Goal: Transaction & Acquisition: Book appointment/travel/reservation

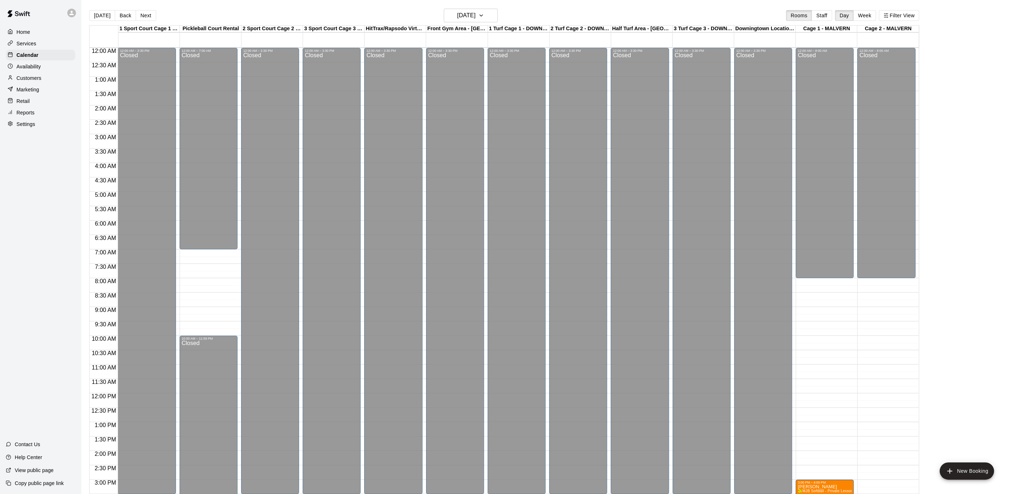
scroll to position [214, 0]
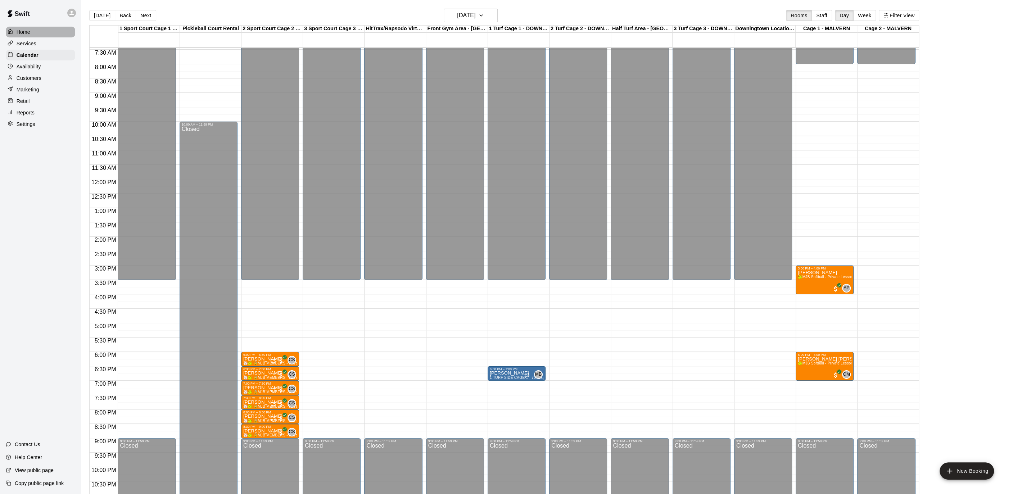
click at [39, 27] on div "Home" at bounding box center [40, 32] width 69 height 11
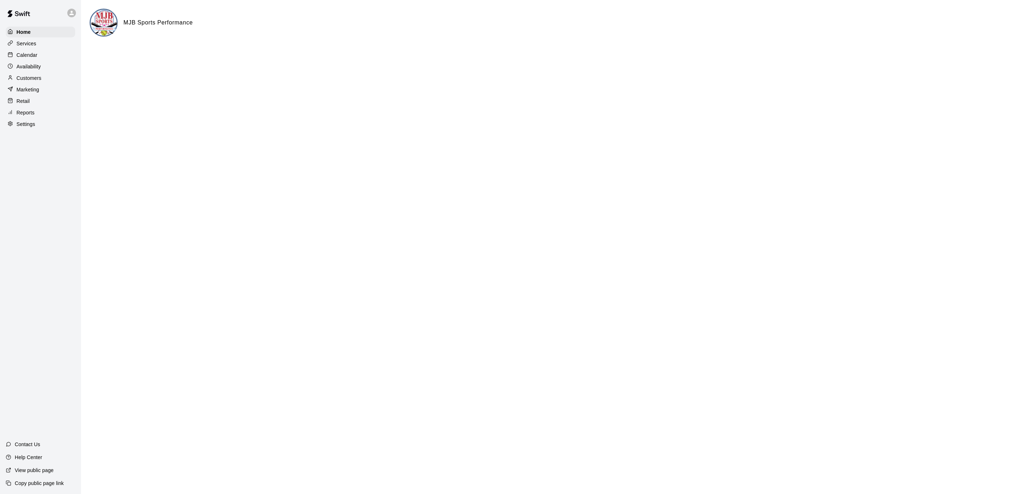
click at [40, 56] on div "Calendar" at bounding box center [40, 55] width 69 height 11
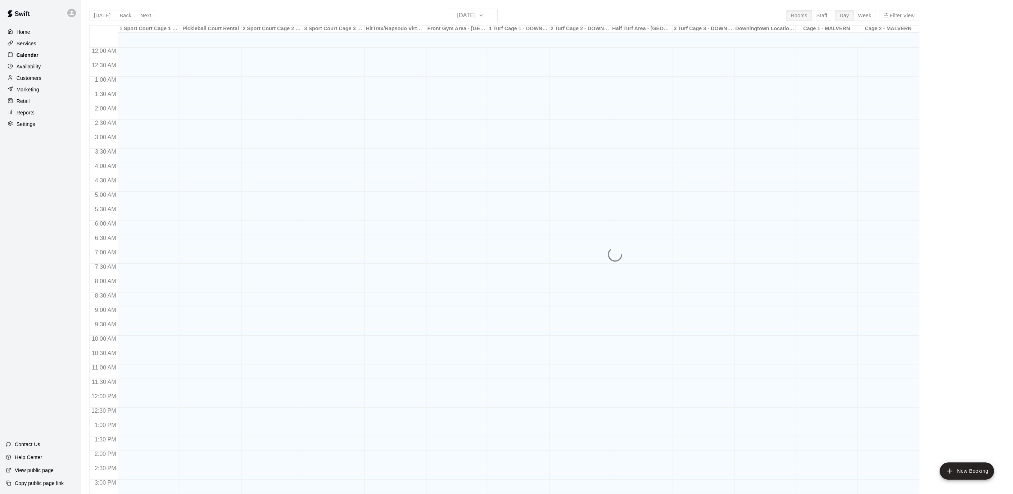
scroll to position [214, 0]
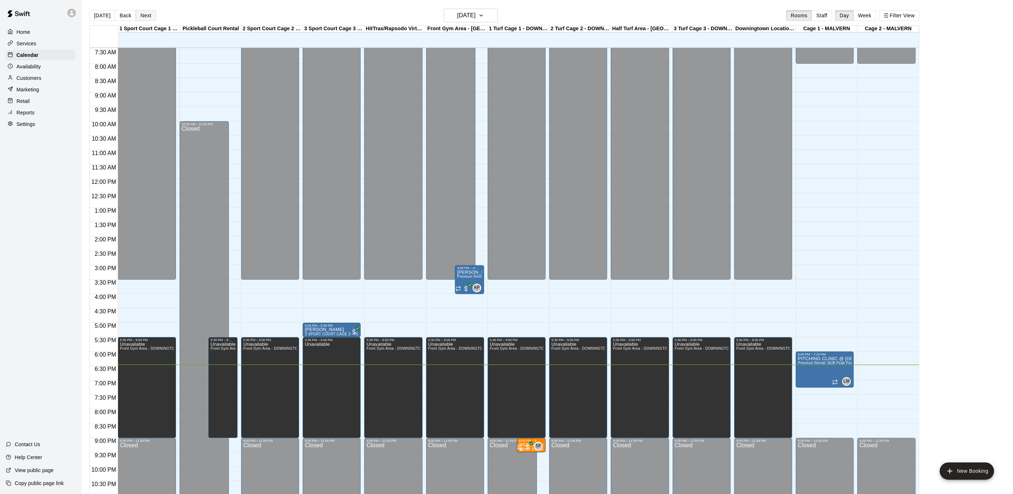
click at [149, 15] on button "Next" at bounding box center [146, 15] width 20 height 11
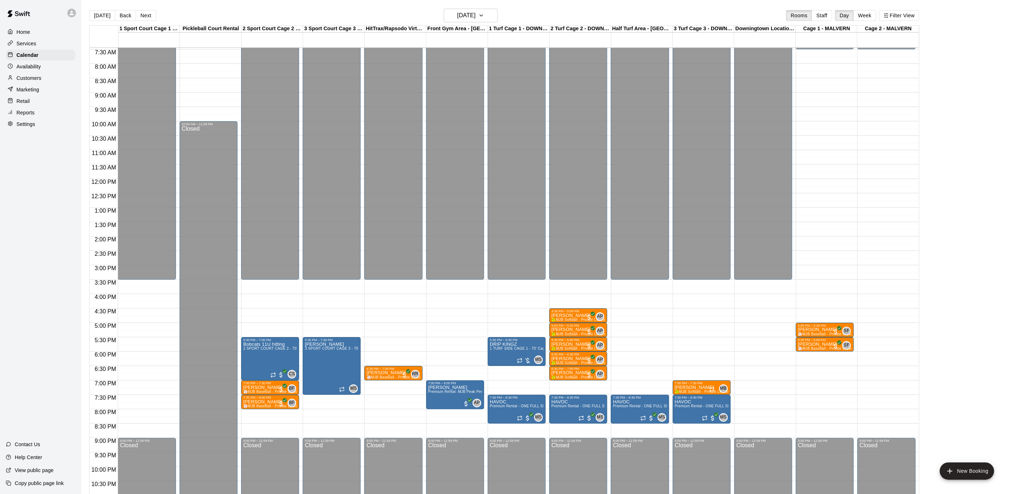
click at [36, 28] on div "Home" at bounding box center [40, 32] width 69 height 11
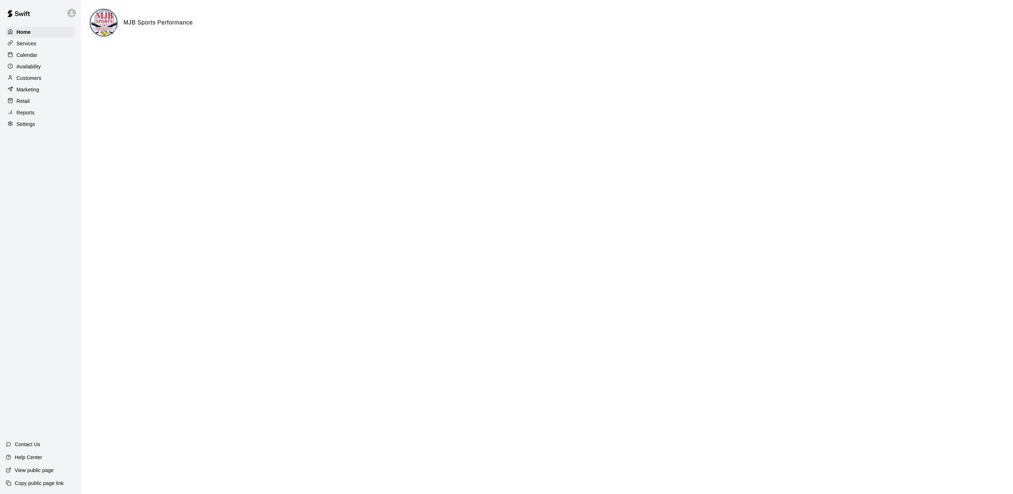
click at [31, 54] on p "Calendar" at bounding box center [27, 54] width 21 height 7
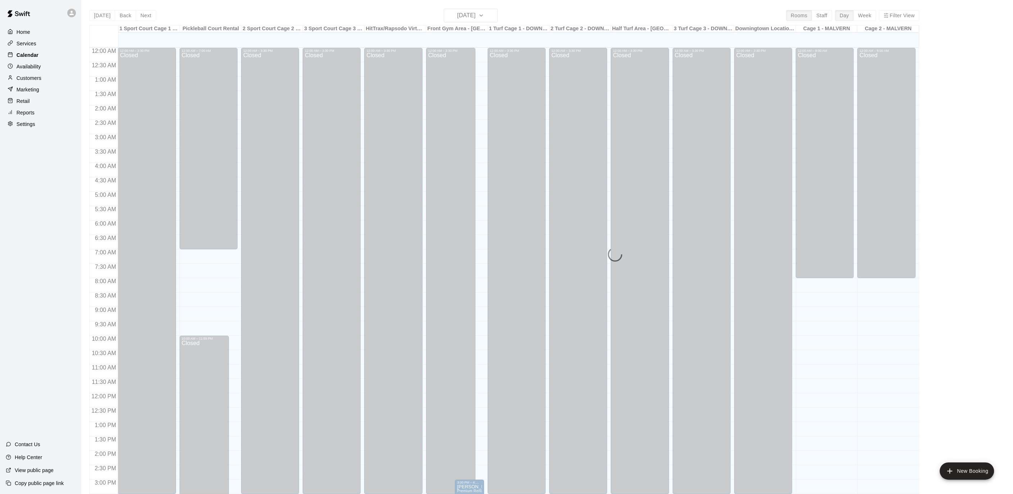
scroll to position [214, 0]
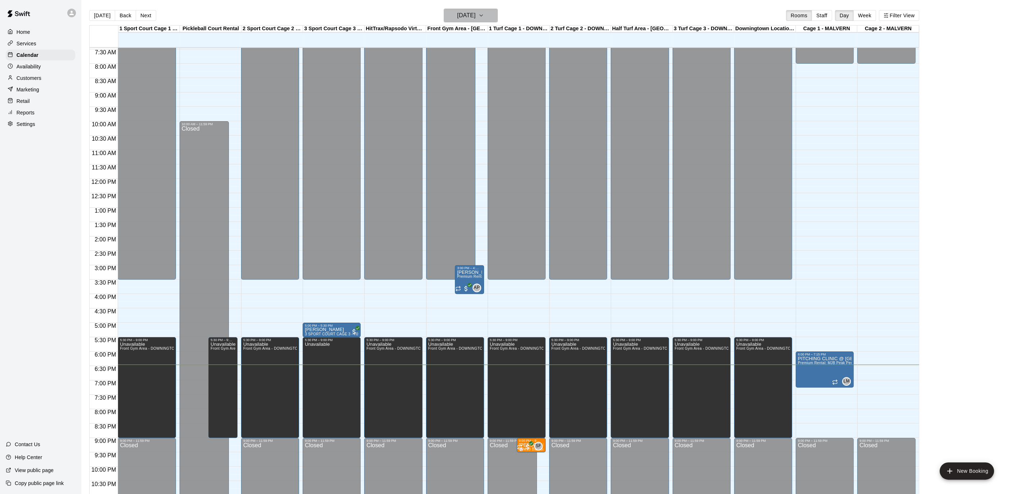
click at [484, 11] on icon "button" at bounding box center [481, 15] width 6 height 9
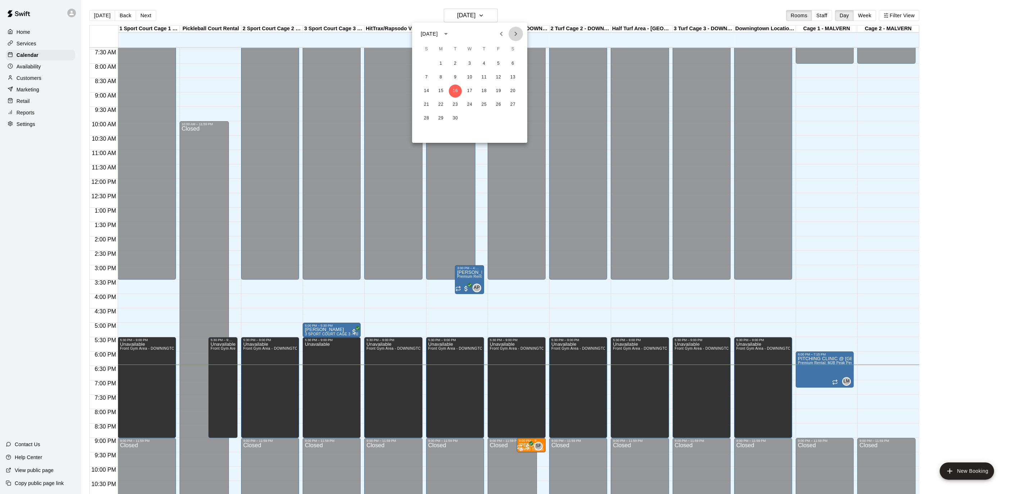
click at [517, 30] on icon "Next month" at bounding box center [515, 34] width 9 height 9
click at [44, 66] on div at bounding box center [506, 247] width 1013 height 494
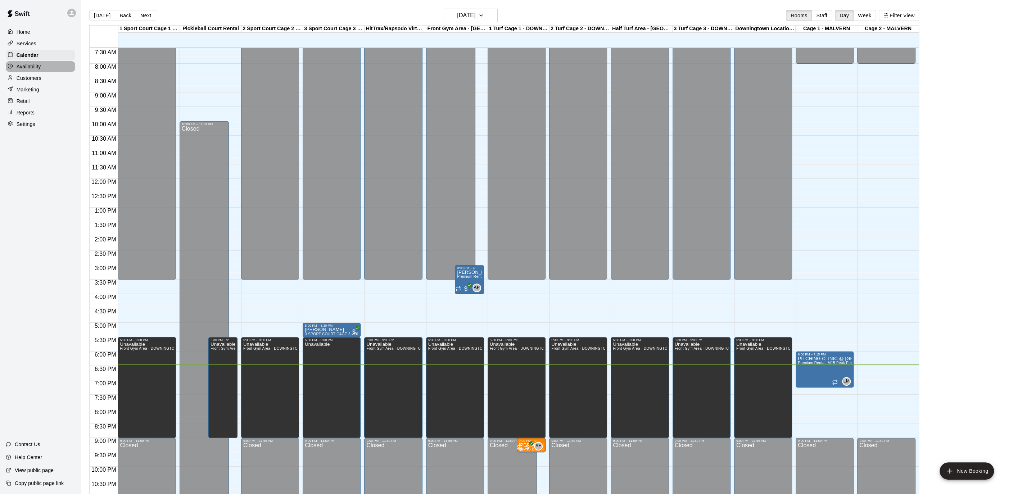
click at [44, 66] on div "Availability" at bounding box center [40, 66] width 69 height 11
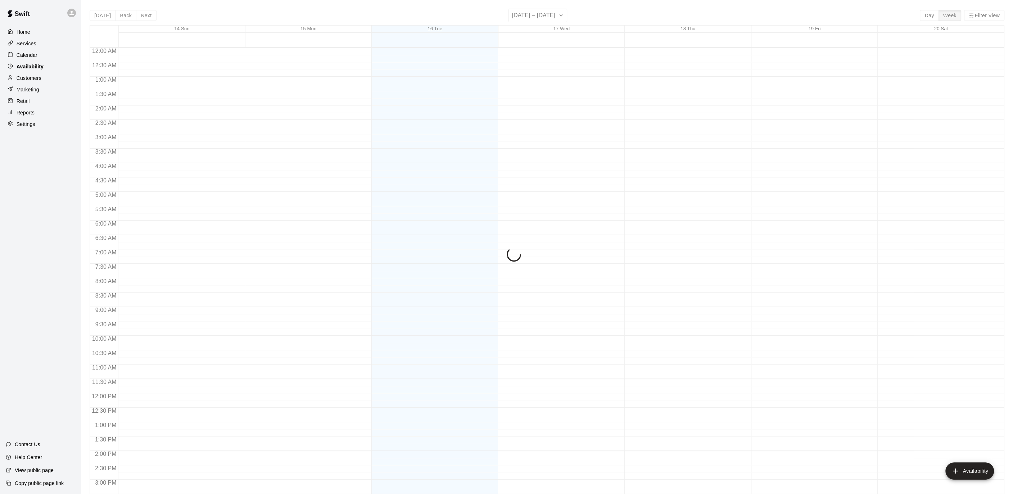
scroll to position [236, 0]
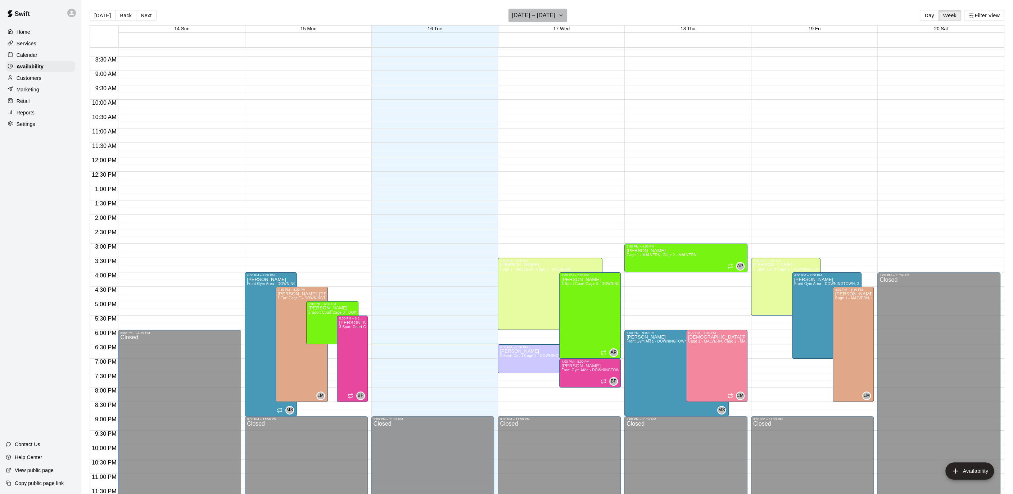
click at [562, 15] on icon "button" at bounding box center [561, 15] width 6 height 9
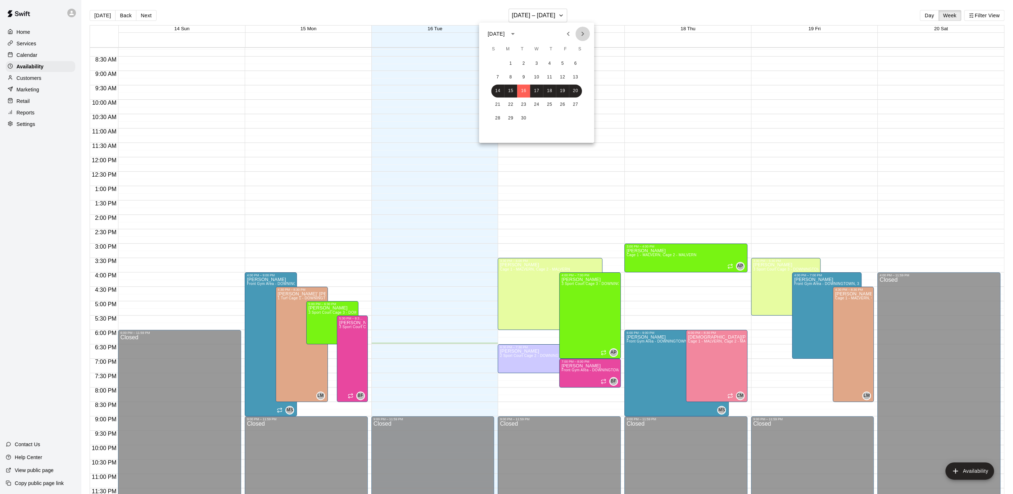
click at [580, 35] on icon "Next month" at bounding box center [582, 34] width 9 height 9
click at [509, 74] on button "6" at bounding box center [510, 77] width 13 height 13
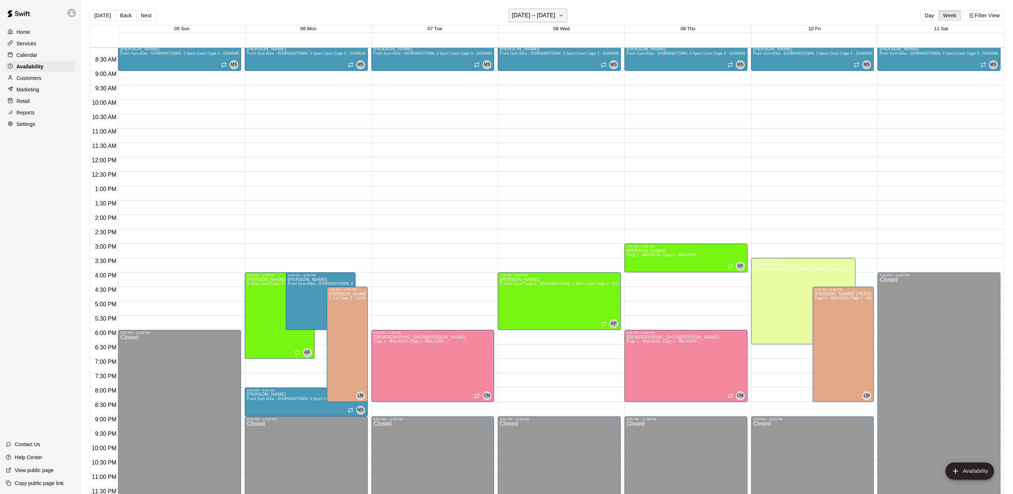
click at [563, 18] on button "[DATE] – [DATE]" at bounding box center [537, 16] width 59 height 14
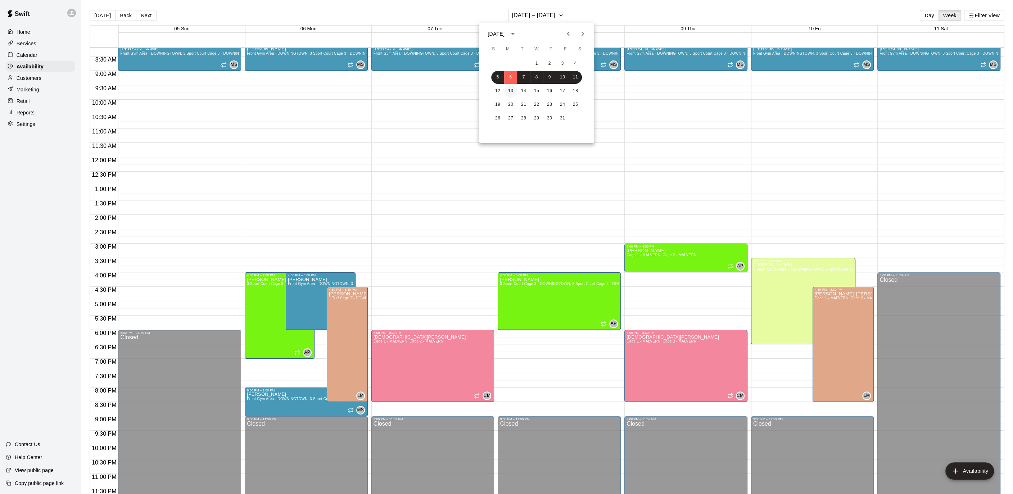
click at [508, 91] on button "13" at bounding box center [510, 91] width 13 height 13
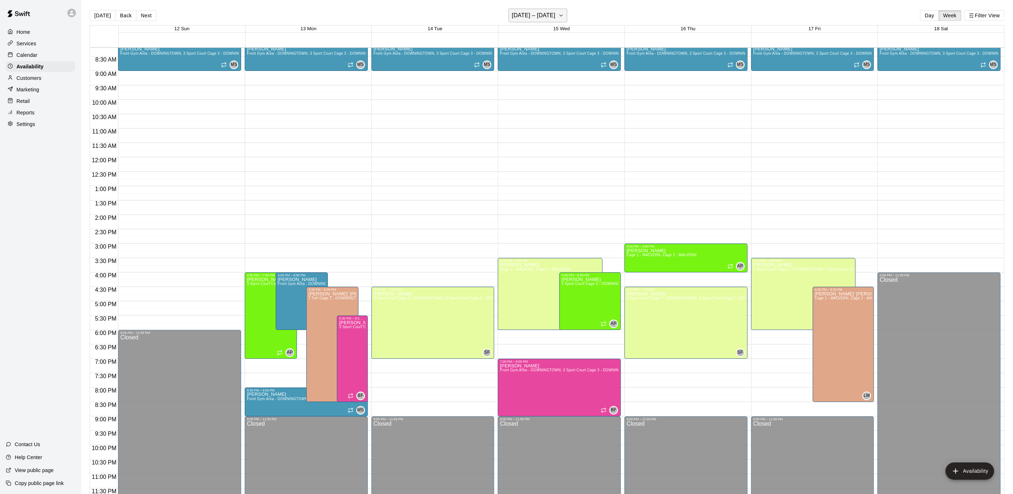
click at [565, 17] on button "[DATE] – [DATE]" at bounding box center [537, 16] width 59 height 14
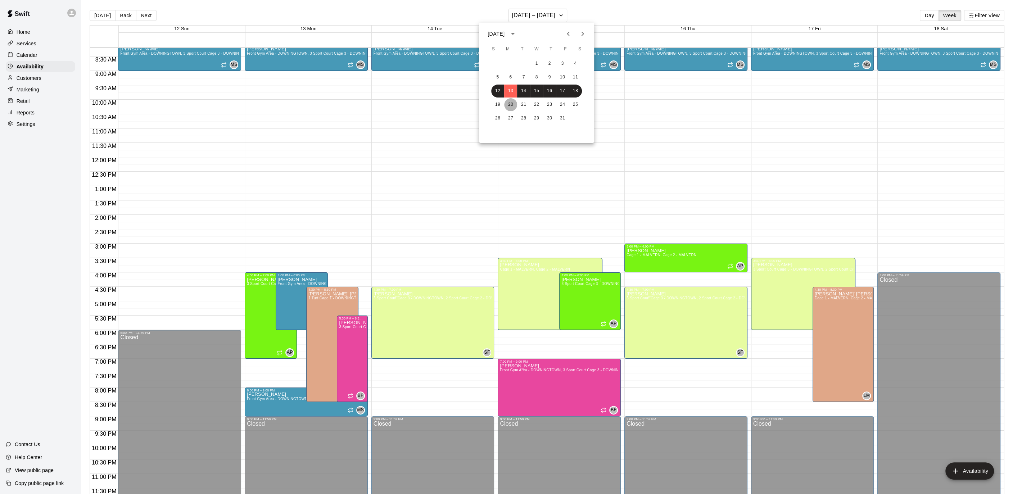
click at [514, 104] on button "20" at bounding box center [510, 104] width 13 height 13
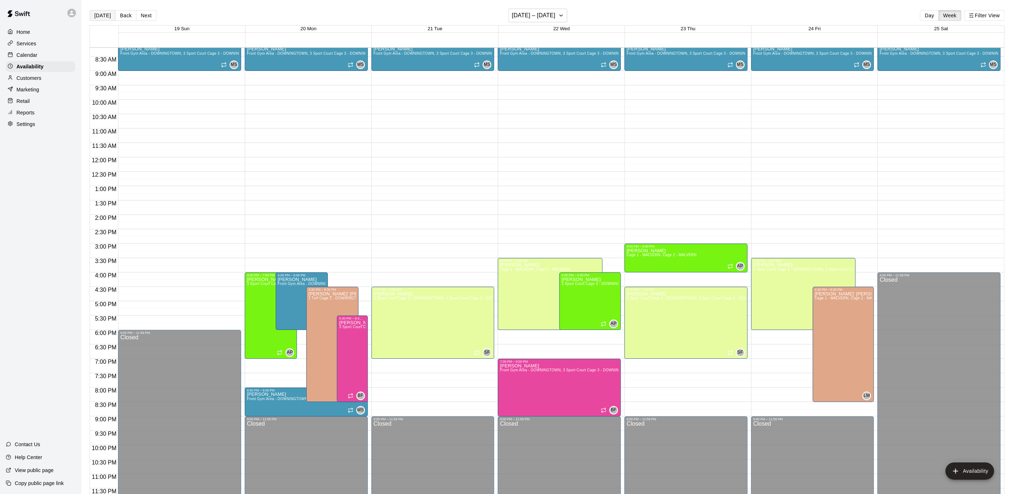
click at [109, 12] on button "[DATE]" at bounding box center [103, 15] width 26 height 11
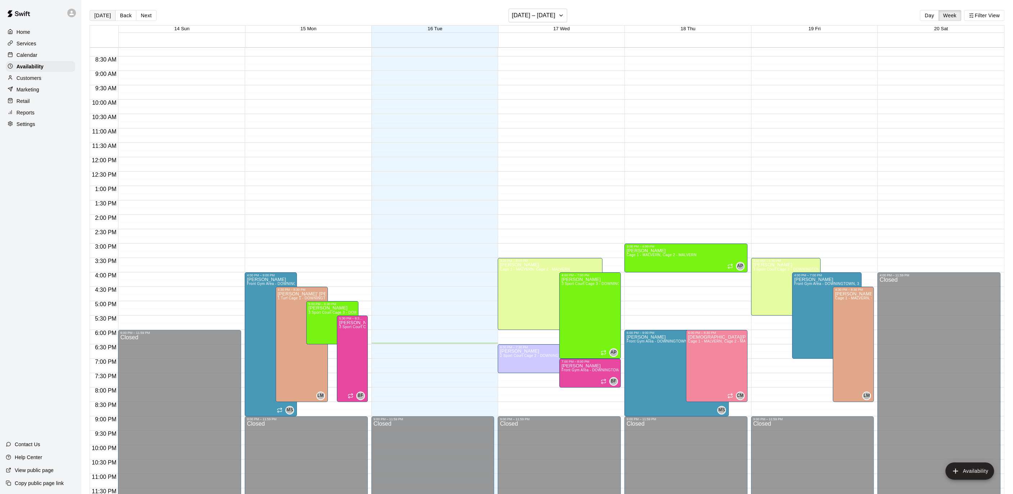
click at [108, 12] on button "[DATE]" at bounding box center [103, 15] width 26 height 11
click at [42, 34] on div "Home" at bounding box center [40, 32] width 69 height 11
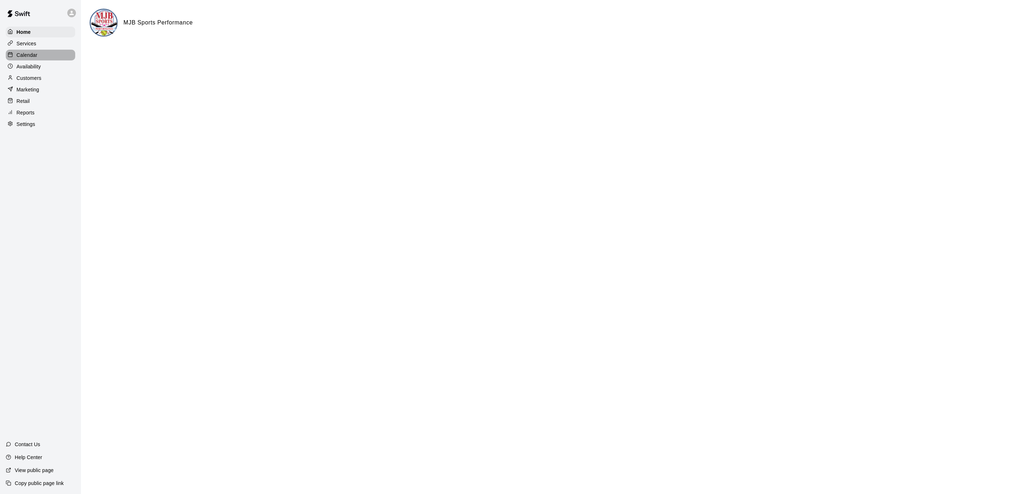
click at [42, 57] on div "Calendar" at bounding box center [40, 55] width 69 height 11
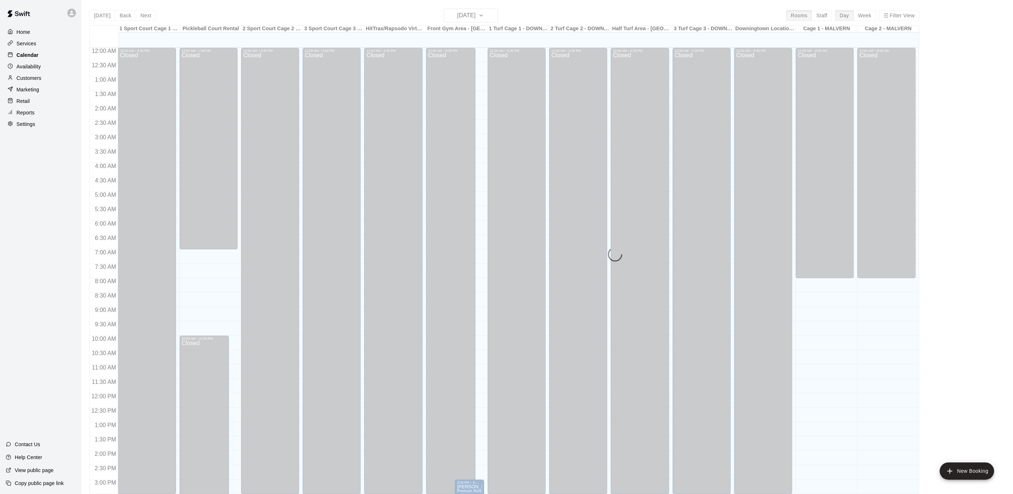
scroll to position [214, 0]
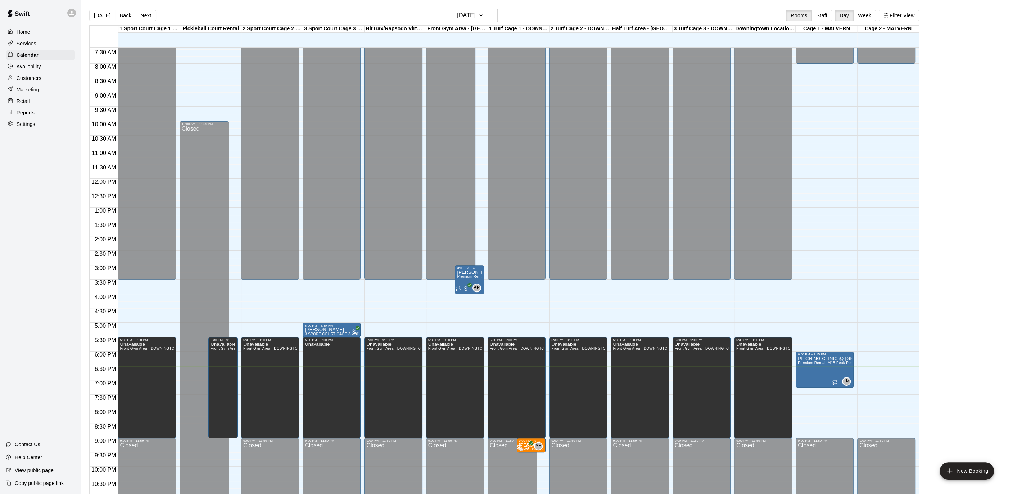
click at [19, 121] on p "Settings" at bounding box center [26, 124] width 19 height 7
select select "**"
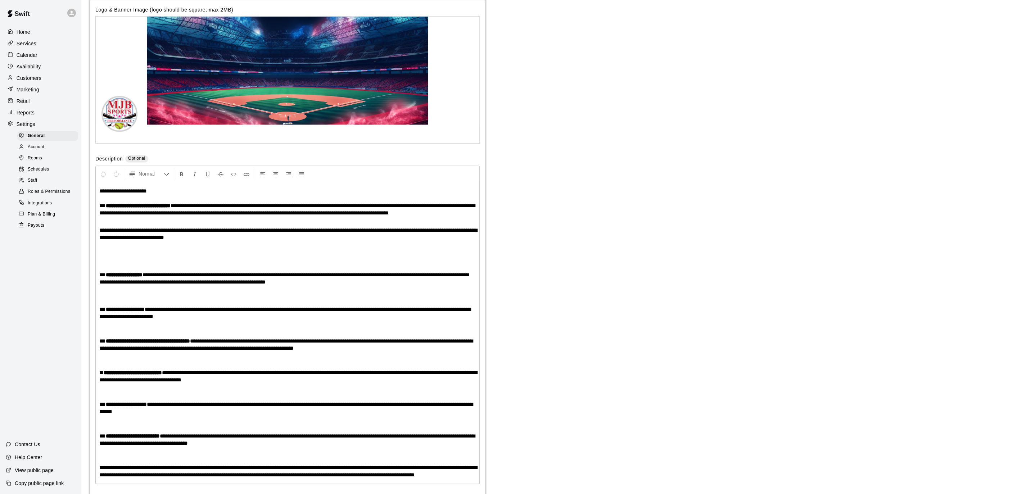
scroll to position [1402, 0]
click at [48, 224] on div "Payouts" at bounding box center [47, 226] width 61 height 10
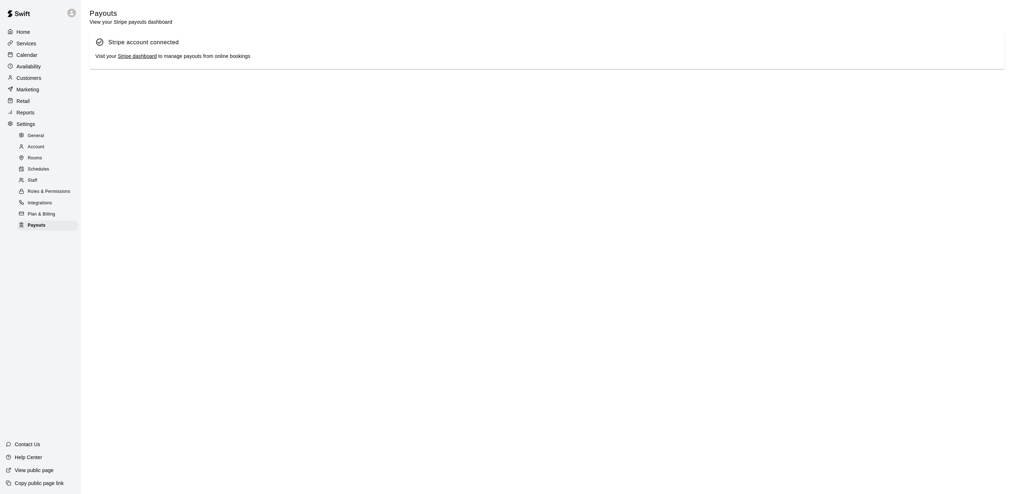
click at [155, 56] on link "Stripe dashboard" at bounding box center [137, 56] width 39 height 6
click at [22, 55] on p "Calendar" at bounding box center [27, 54] width 21 height 7
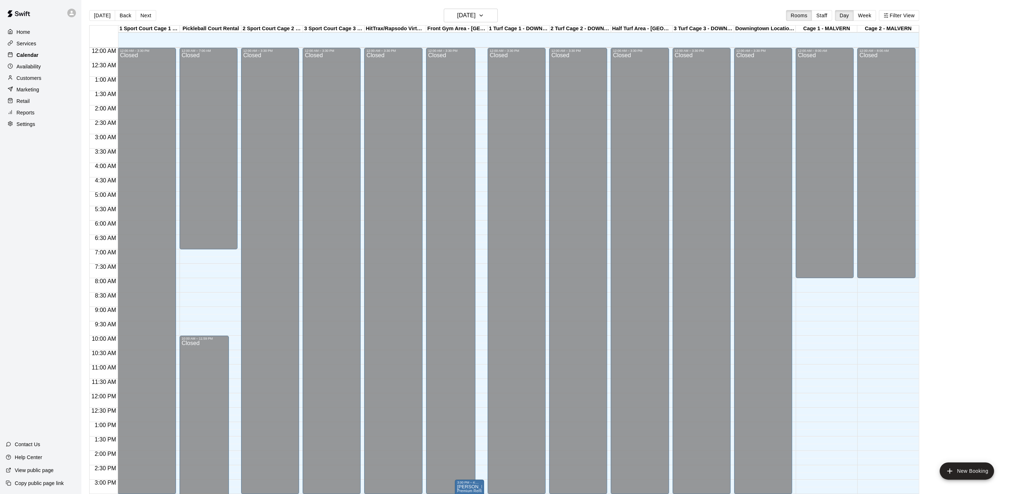
scroll to position [214, 0]
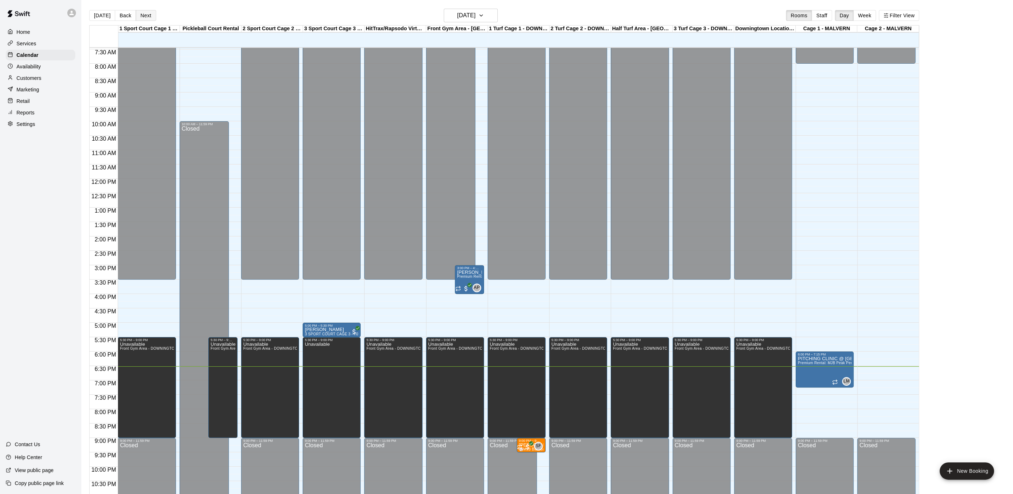
click at [143, 15] on button "Next" at bounding box center [146, 15] width 20 height 11
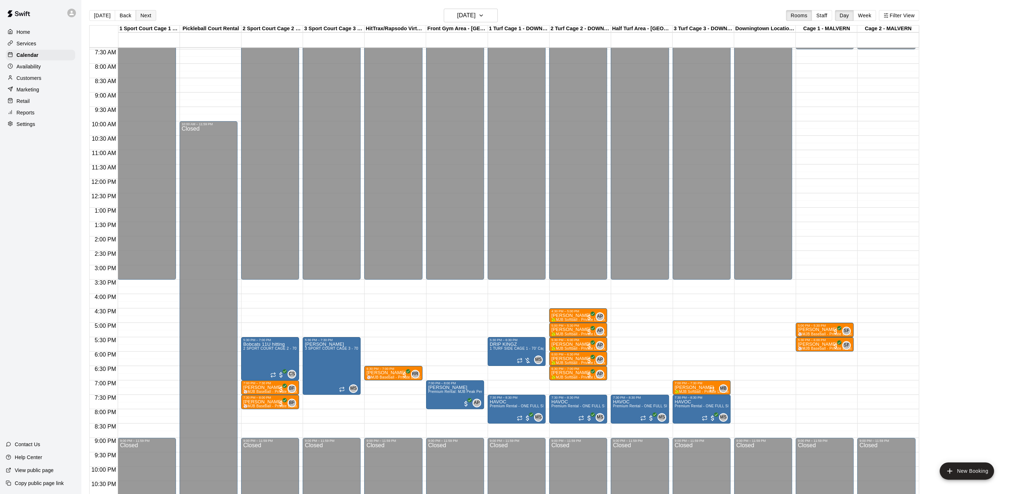
click at [143, 15] on button "Next" at bounding box center [146, 15] width 20 height 11
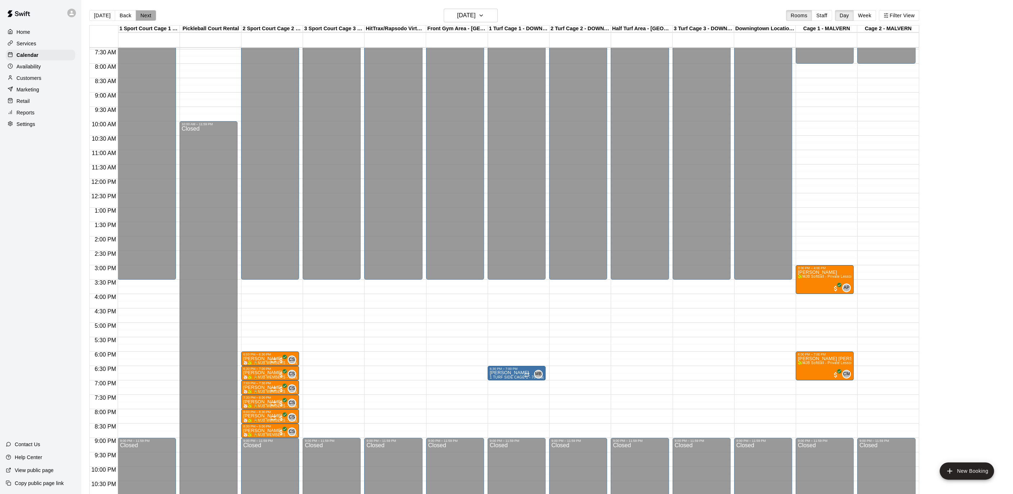
click at [143, 15] on button "Next" at bounding box center [146, 15] width 20 height 11
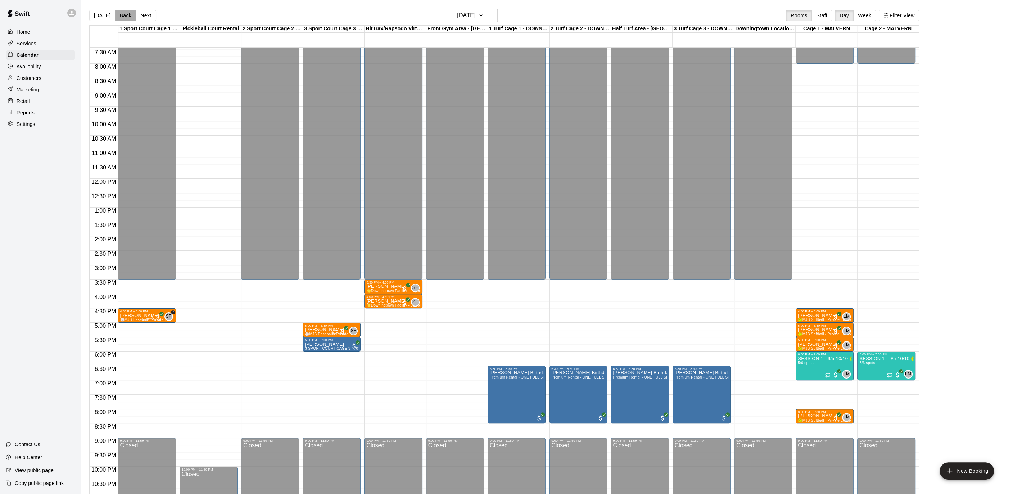
click at [124, 15] on button "Back" at bounding box center [125, 15] width 21 height 11
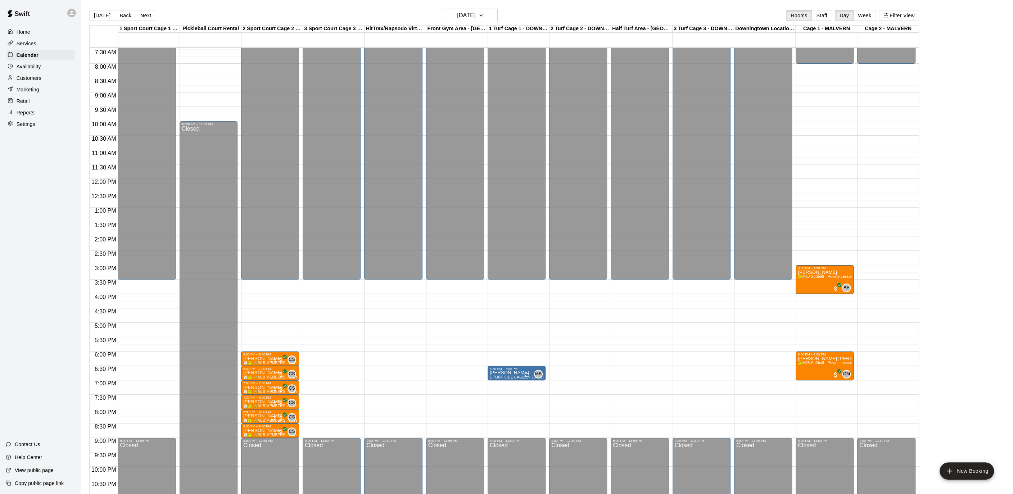
click at [314, 284] on div "12:00 AM – 3:30 PM Closed 9:00 PM – 11:59 PM Closed" at bounding box center [332, 178] width 58 height 691
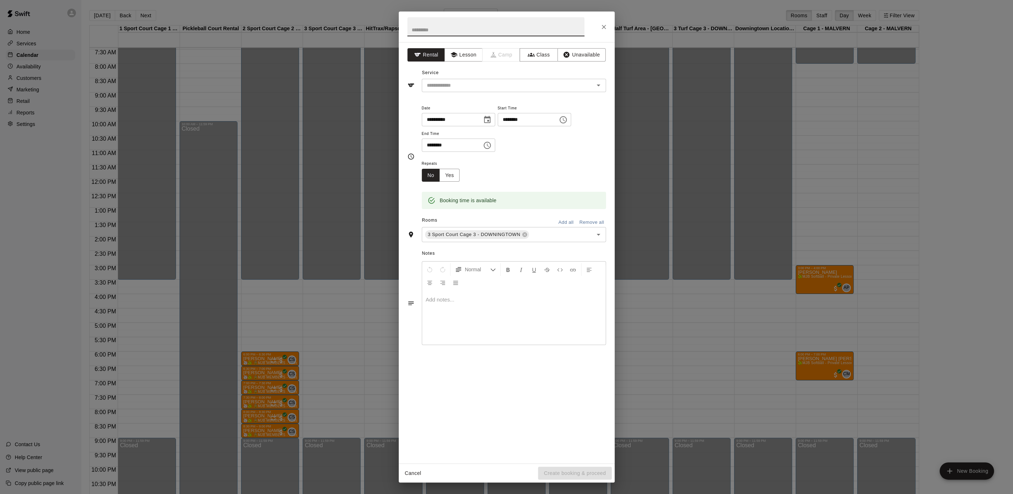
click at [492, 147] on icon "Choose time, selected time is 4:00 PM" at bounding box center [487, 145] width 9 height 9
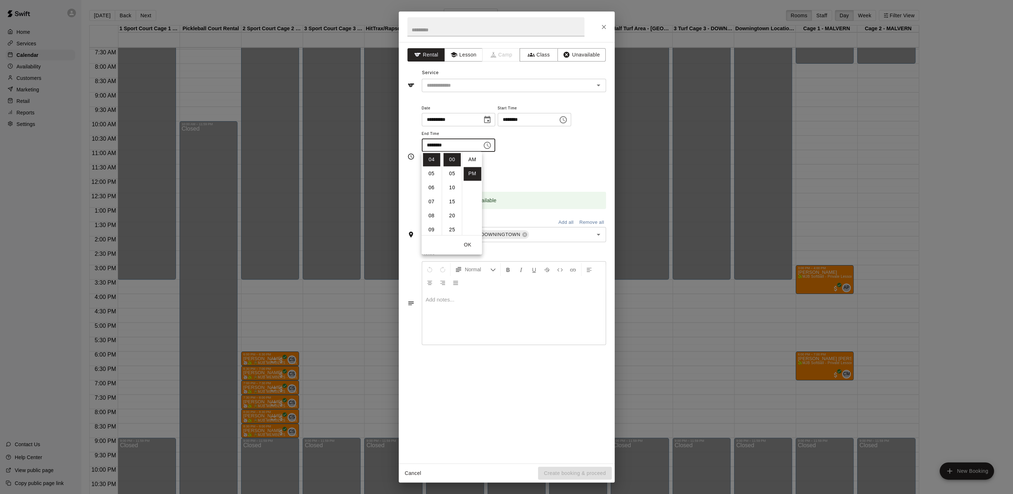
scroll to position [13, 0]
click at [431, 203] on li "07" at bounding box center [431, 201] width 17 height 13
click at [454, 203] on li "30" at bounding box center [451, 202] width 17 height 13
type input "********"
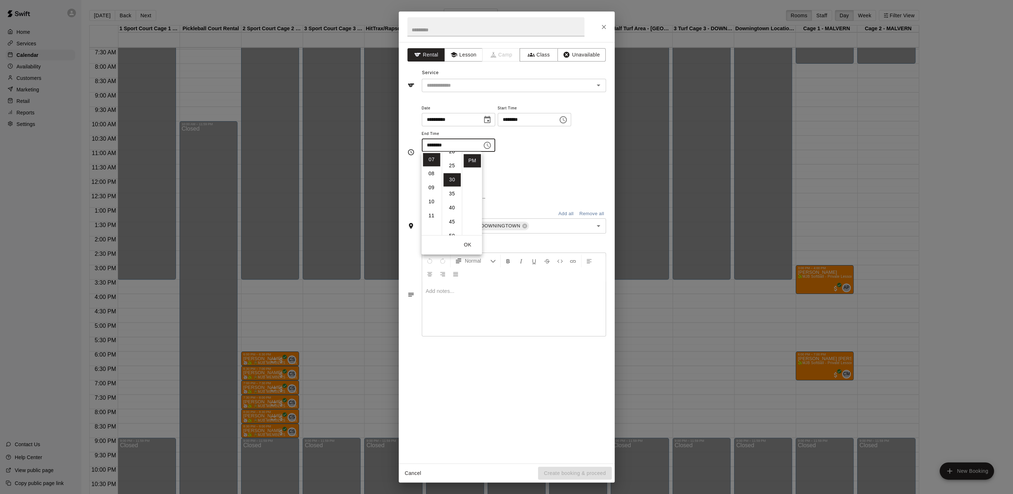
scroll to position [84, 0]
click at [465, 32] on input "text" at bounding box center [495, 26] width 177 height 19
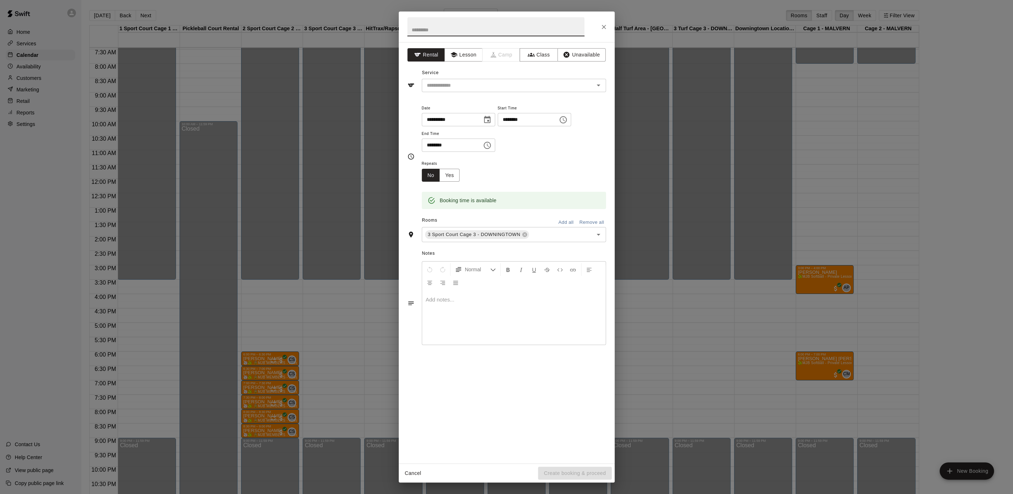
click at [465, 32] on input "text" at bounding box center [495, 26] width 177 height 19
click at [425, 30] on input "**********" at bounding box center [495, 26] width 177 height 19
click at [600, 83] on icon "Open" at bounding box center [598, 85] width 9 height 9
type input "**********"
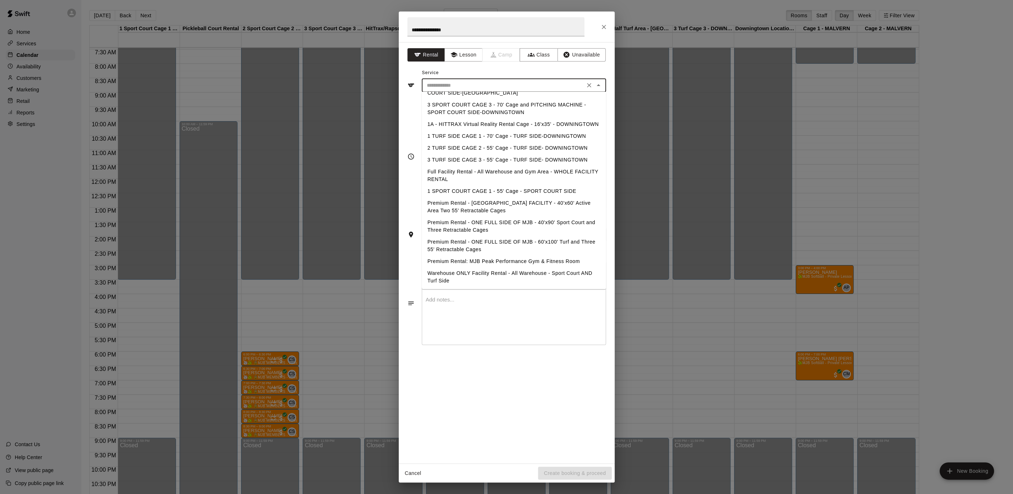
scroll to position [0, 0]
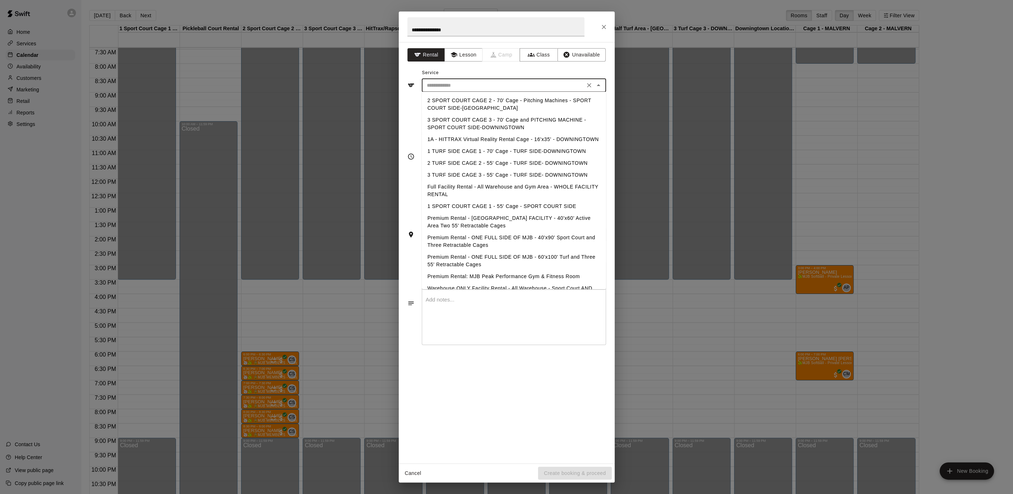
click at [454, 122] on li "3 SPORT COURT CAGE 3 - 70' Cage and PITCHING MACHINE - SPORT COURT SIDE-DOWNING…" at bounding box center [514, 123] width 184 height 19
type input "**********"
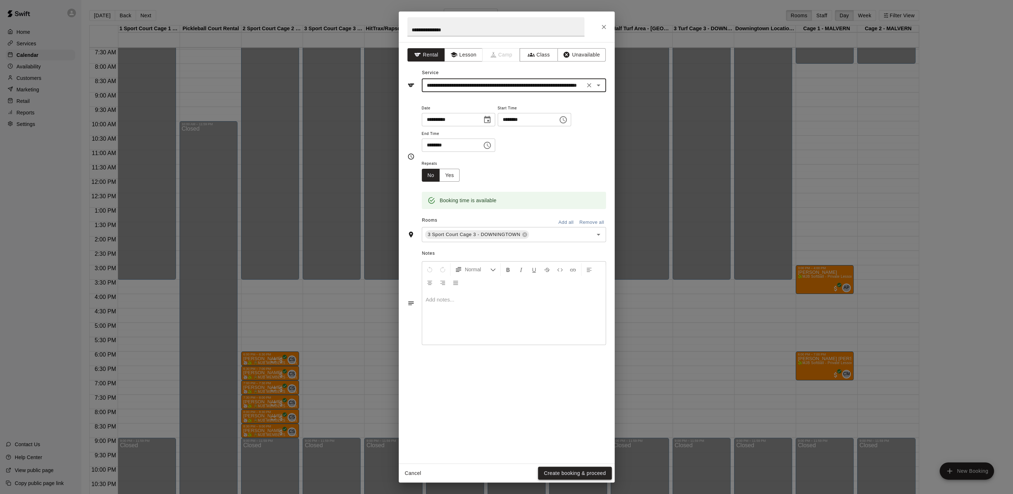
click at [586, 472] on button "Create booking & proceed" at bounding box center [574, 473] width 73 height 13
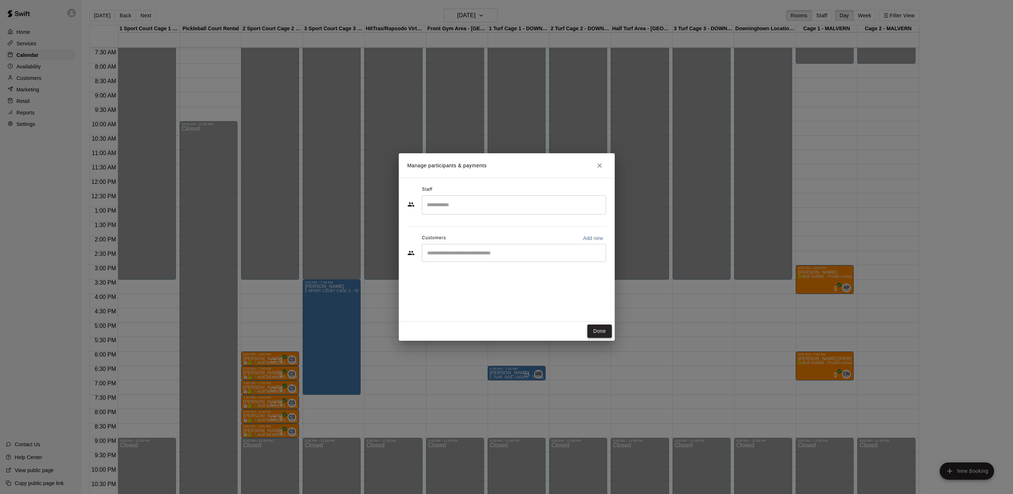
click at [595, 330] on button "Done" at bounding box center [599, 331] width 24 height 13
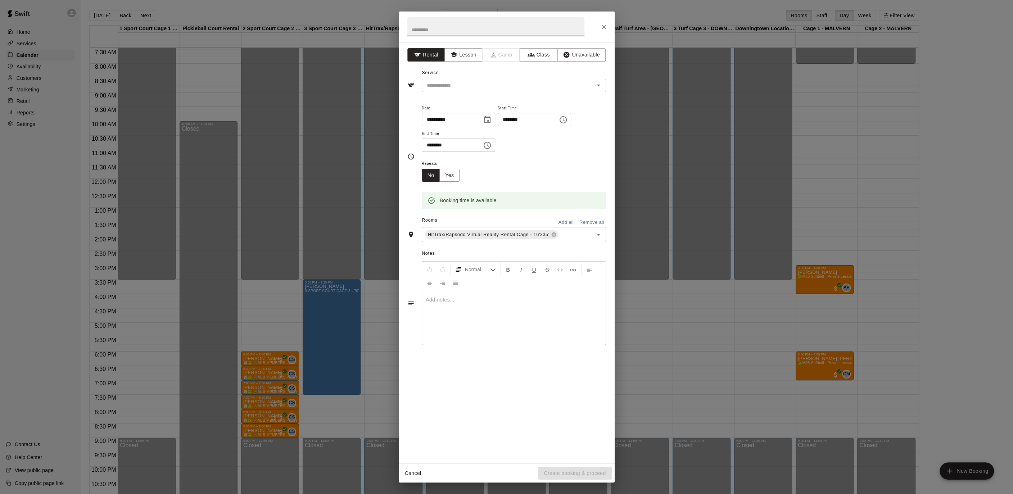
click at [602, 28] on icon "Close" at bounding box center [603, 26] width 7 height 7
